Goal: Task Accomplishment & Management: Manage account settings

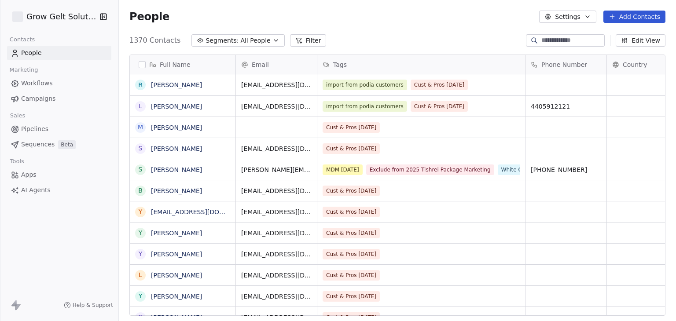
scroll to position [275, 550]
click at [40, 25] on div "Grow Gelt Solutions" at bounding box center [59, 16] width 118 height 33
click at [40, 18] on html "Grow Gelt Solutions Contacts People Marketing Workflows Campaigns Sales Pipelin…" at bounding box center [338, 160] width 676 height 321
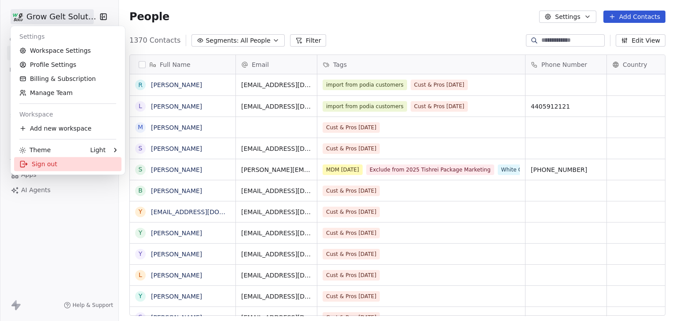
click at [62, 168] on div "Sign out" at bounding box center [67, 164] width 107 height 14
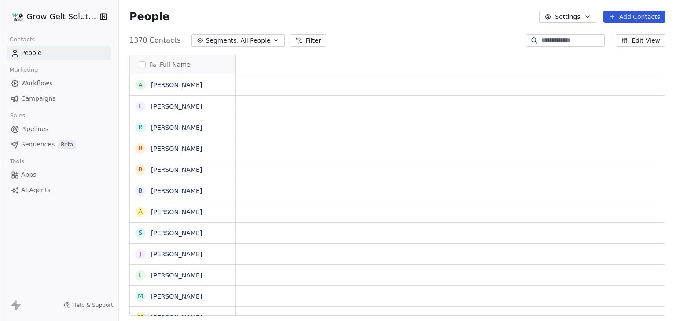
scroll to position [7, 7]
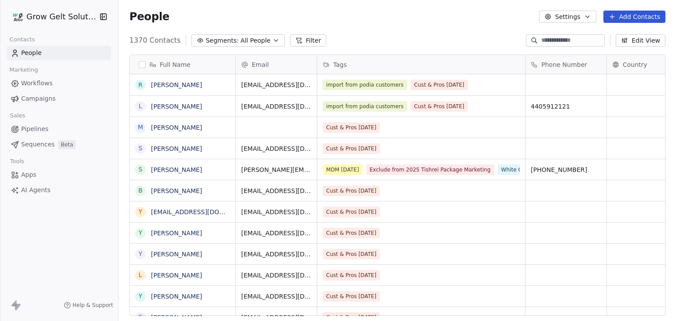
click at [37, 99] on span "Campaigns" at bounding box center [38, 98] width 34 height 9
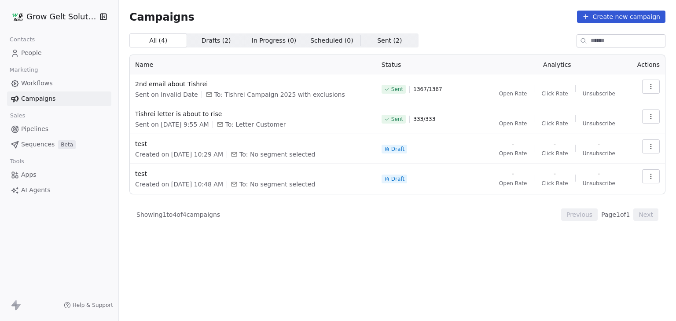
click at [384, 266] on div "Campaigns Create new campaign All ( 4 ) All ( 4 ) Drafts ( 2 ) Drafts ( 2 ) In …" at bounding box center [397, 160] width 557 height 321
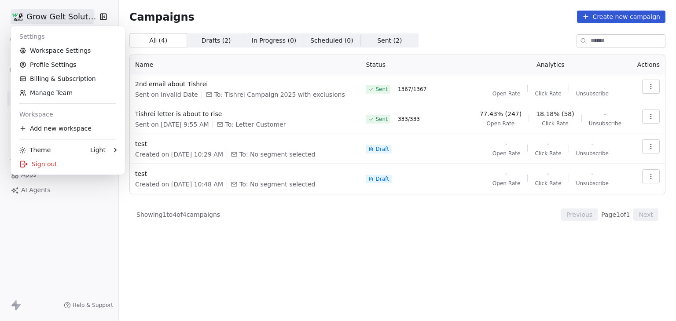
click at [35, 18] on html "Grow Gelt Solutions Contacts People Marketing Workflows Campaigns Sales Pipelin…" at bounding box center [338, 160] width 676 height 321
click at [315, 11] on html "Grow Gelt Solutions Contacts People Marketing Workflows Campaigns Sales Pipelin…" at bounding box center [338, 160] width 676 height 321
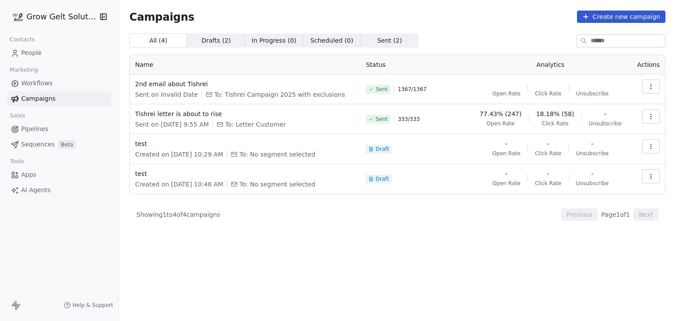
click at [22, 56] on span "People" at bounding box center [31, 52] width 21 height 9
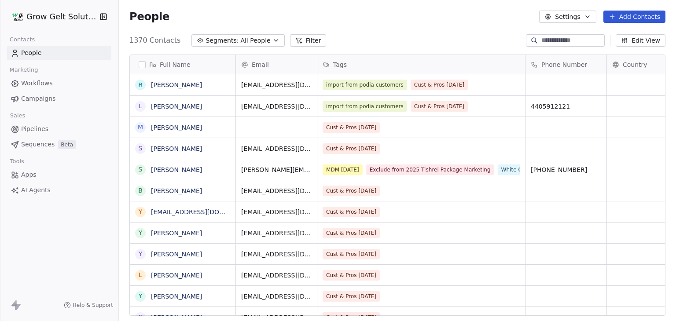
scroll to position [275, 550]
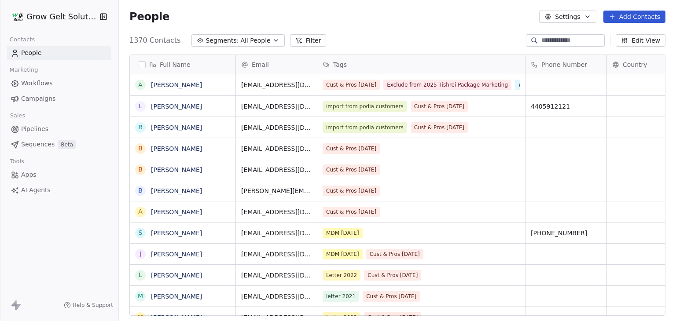
click at [547, 42] on input at bounding box center [572, 40] width 62 height 9
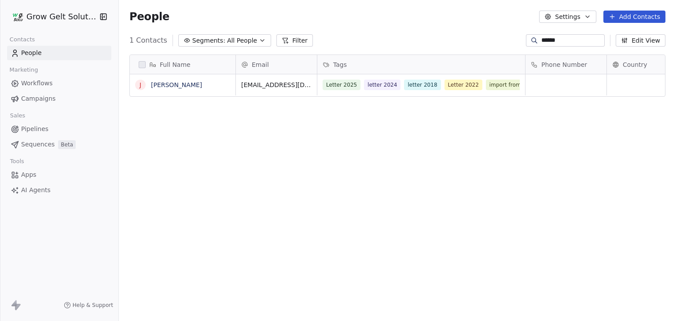
type input "******"
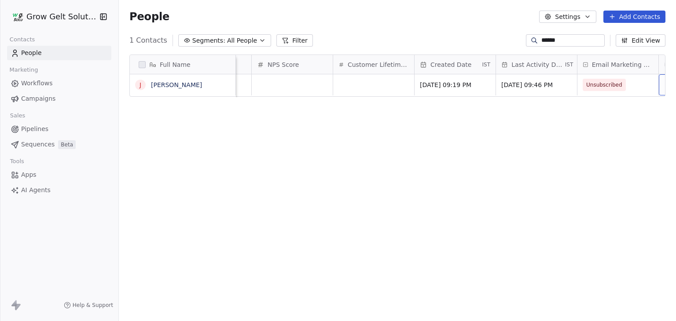
scroll to position [0, 844]
click at [186, 87] on link "[PERSON_NAME]" at bounding box center [176, 84] width 51 height 7
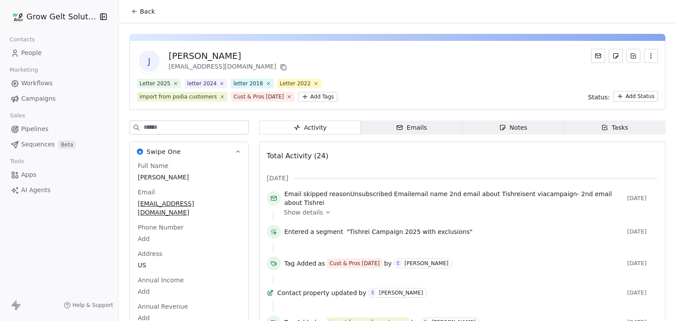
click at [325, 215] on icon at bounding box center [328, 212] width 6 height 6
click at [142, 16] on button "Back" at bounding box center [143, 12] width 34 height 16
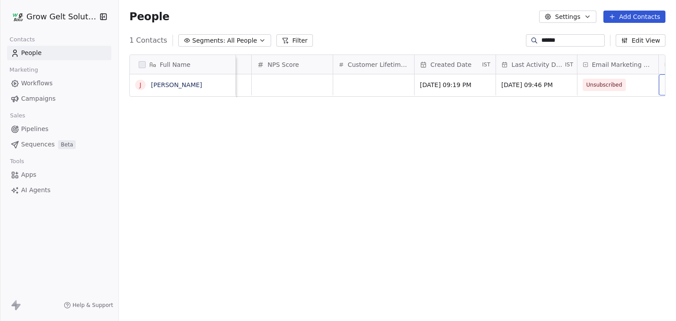
scroll to position [0, 844]
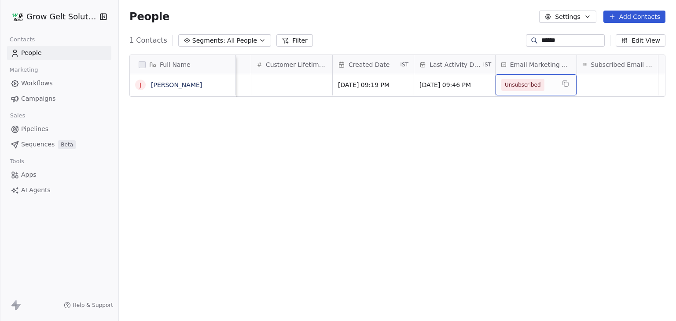
click at [475, 151] on div "Full Name J [PERSON_NAME] Job Title Status Contact Source NPS Score Customer Li…" at bounding box center [397, 189] width 557 height 282
click at [546, 86] on span "Unsubscribed" at bounding box center [528, 85] width 54 height 12
click at [433, 161] on html "Grow Gelt Solutions Contacts People Marketing Workflows Campaigns Sales Pipelin…" at bounding box center [338, 160] width 676 height 321
click at [546, 88] on span "Unsubscribed" at bounding box center [528, 85] width 54 height 12
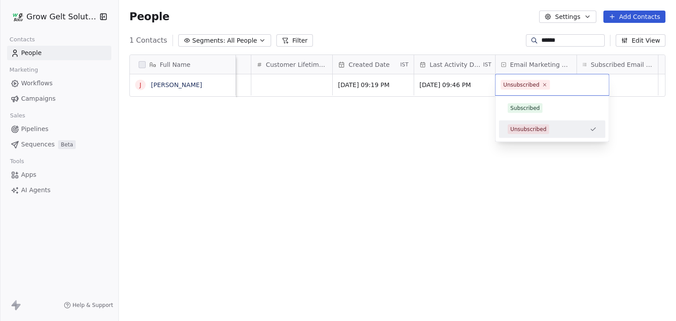
click at [437, 128] on html "Grow Gelt Solutions Contacts People Marketing Workflows Campaigns Sales Pipelin…" at bounding box center [338, 160] width 676 height 321
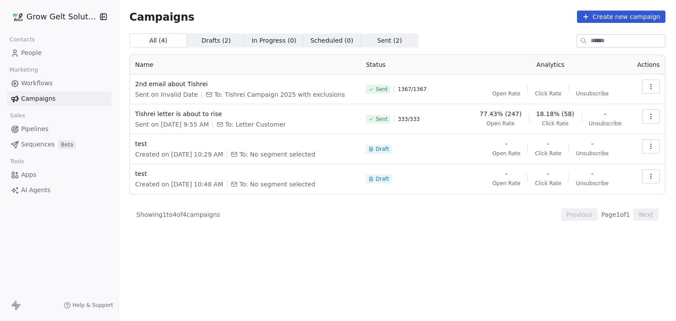
click at [382, 250] on div "Campaigns Create new campaign All ( 4 ) All ( 4 ) Drafts ( 2 ) Drafts ( 2 ) In …" at bounding box center [397, 127] width 557 height 254
click at [89, 26] on div "Grow Gelt Solutions" at bounding box center [59, 16] width 118 height 33
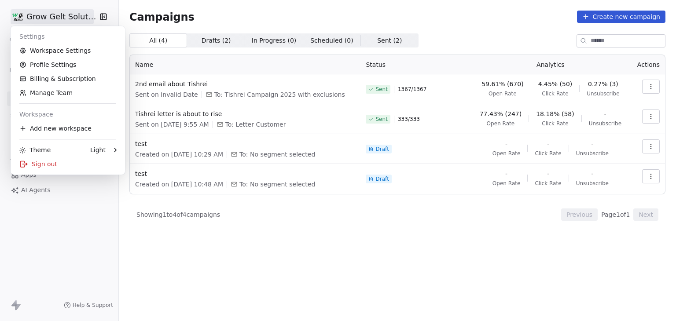
click at [84, 22] on html "Grow Gelt Solutions Contacts People Marketing Workflows Campaigns Sales Pipelin…" at bounding box center [338, 160] width 676 height 321
click at [282, 242] on html "Grow Gelt Solutions Contacts People Marketing Workflows Campaigns Sales Pipelin…" at bounding box center [338, 160] width 676 height 321
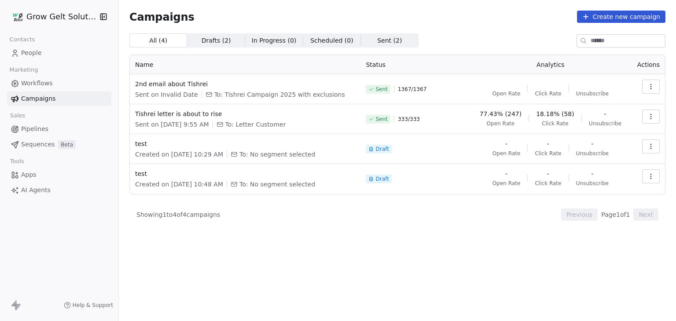
click at [397, 244] on div "Campaigns Create new campaign All ( 4 ) All ( 4 ) Drafts ( 2 ) Drafts ( 2 ) In …" at bounding box center [397, 127] width 557 height 254
click at [364, 224] on div "All ( 4 ) All ( 4 ) Drafts ( 2 ) Drafts ( 2 ) In Progress ( 0 ) In Progress ( 0…" at bounding box center [397, 138] width 536 height 210
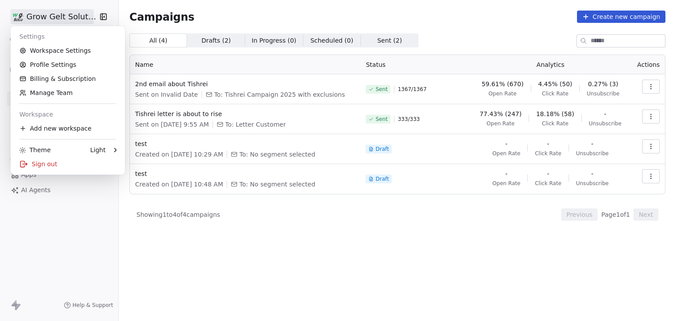
click at [48, 12] on html "Grow Gelt Solutions Contacts People Marketing Workflows Campaigns Sales Pipelin…" at bounding box center [338, 160] width 676 height 321
click at [56, 52] on link "Workspace Settings" at bounding box center [67, 51] width 107 height 14
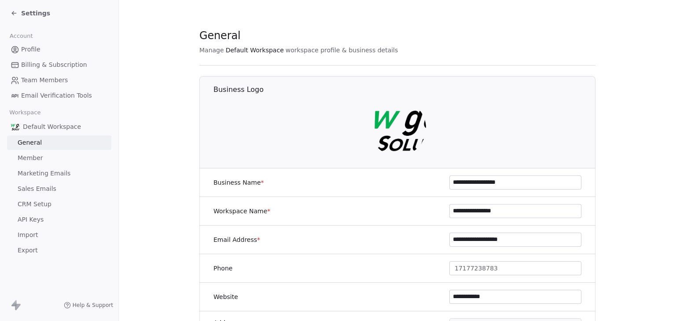
click at [38, 172] on span "Marketing Emails" at bounding box center [44, 173] width 53 height 9
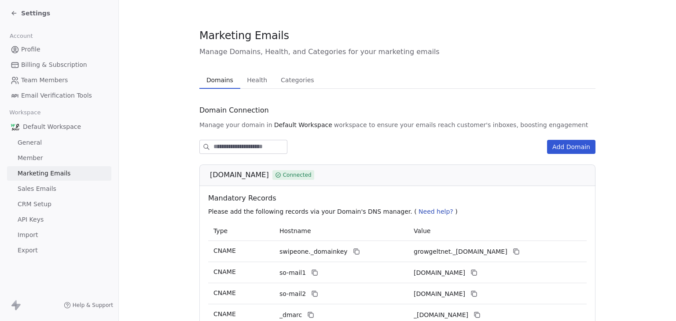
click at [259, 81] on span "Health" at bounding box center [256, 80] width 27 height 12
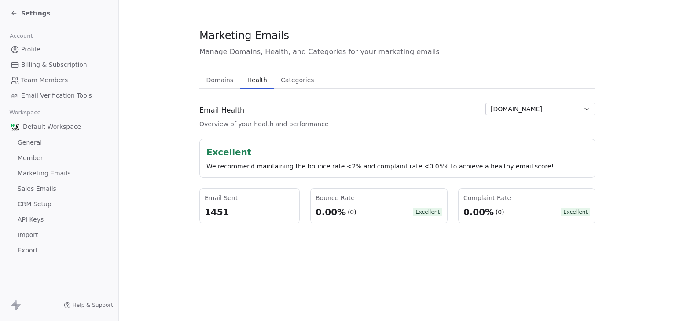
click at [33, 51] on span "Profile" at bounding box center [30, 49] width 19 height 9
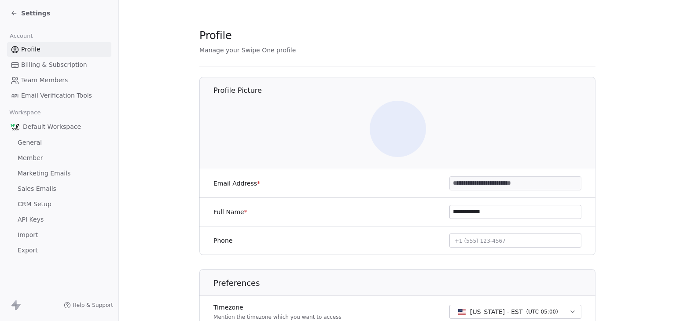
click at [22, 13] on span "Settings" at bounding box center [35, 13] width 29 height 9
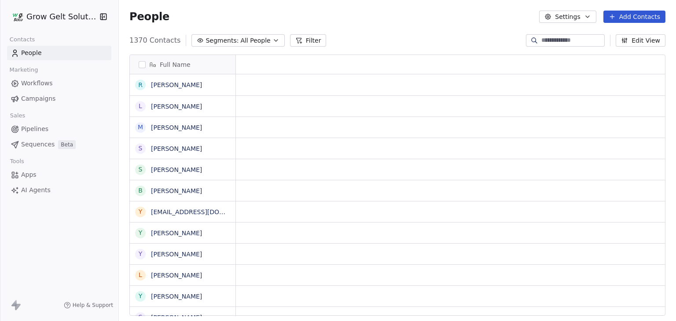
scroll to position [7, 7]
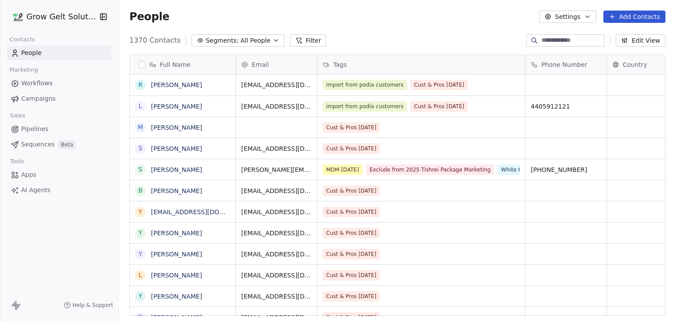
click at [54, 17] on html "Grow Gelt Solutions Contacts People Marketing Workflows Campaigns Sales Pipelin…" at bounding box center [338, 160] width 676 height 321
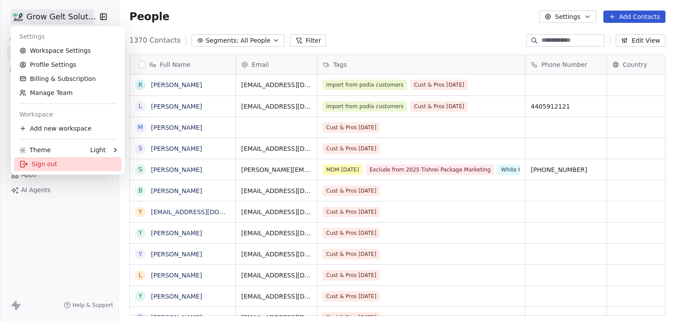
click at [46, 170] on div "Sign out" at bounding box center [67, 164] width 107 height 14
